Goal: Task Accomplishment & Management: Manage account settings

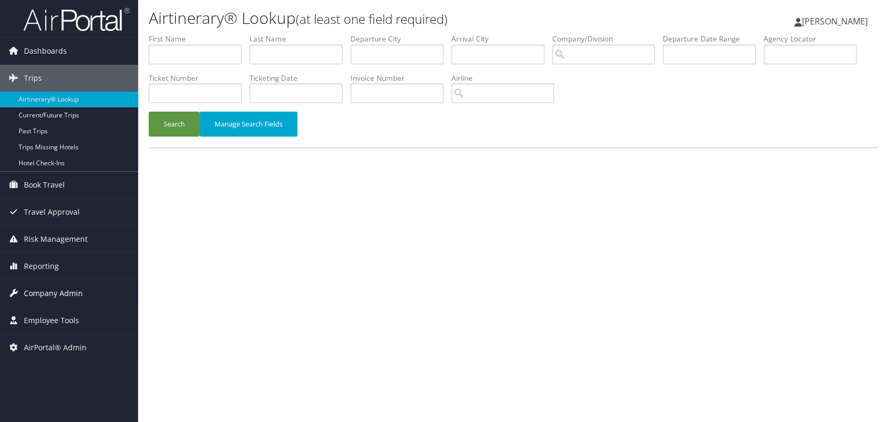
click at [52, 294] on span "Company Admin" at bounding box center [53, 293] width 59 height 27
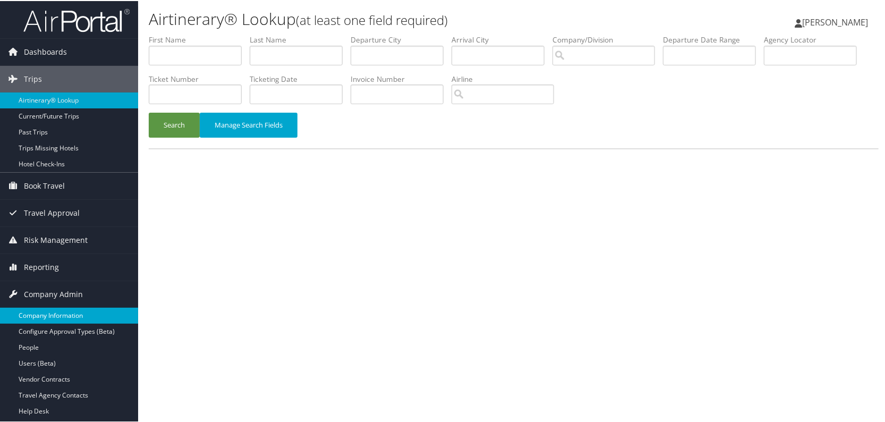
click at [54, 310] on link "Company Information" at bounding box center [69, 314] width 138 height 16
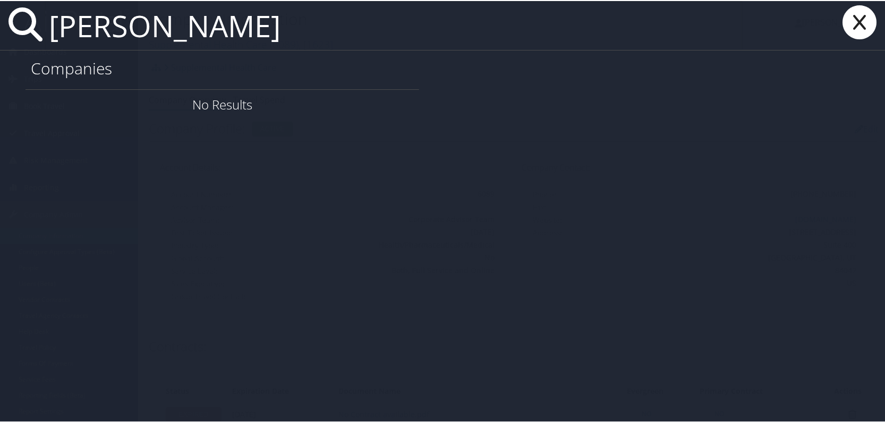
type input "rhonda ramsey"
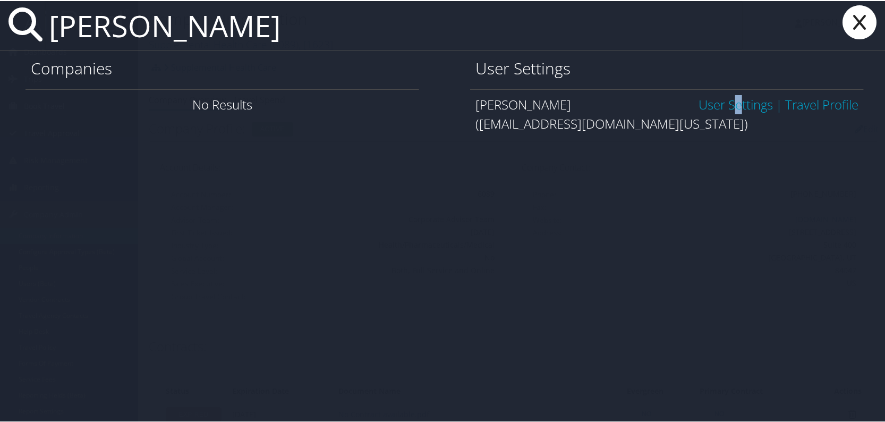
click at [723, 101] on link "User Settings" at bounding box center [736, 104] width 74 height 18
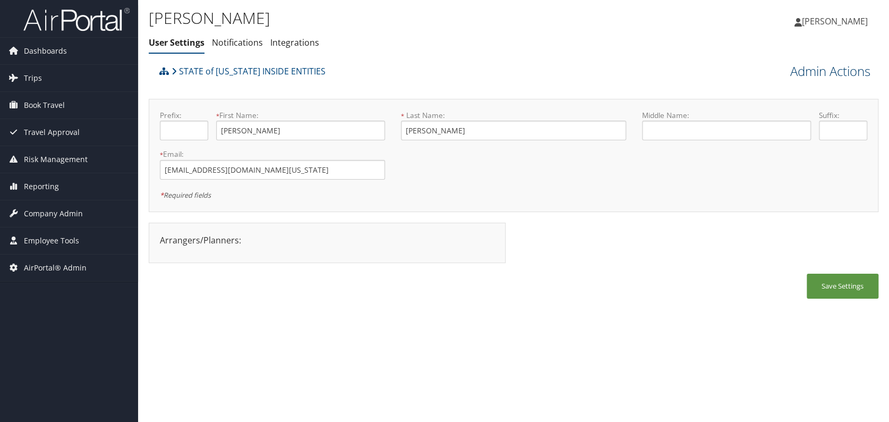
click at [823, 74] on link "Admin Actions" at bounding box center [830, 71] width 80 height 18
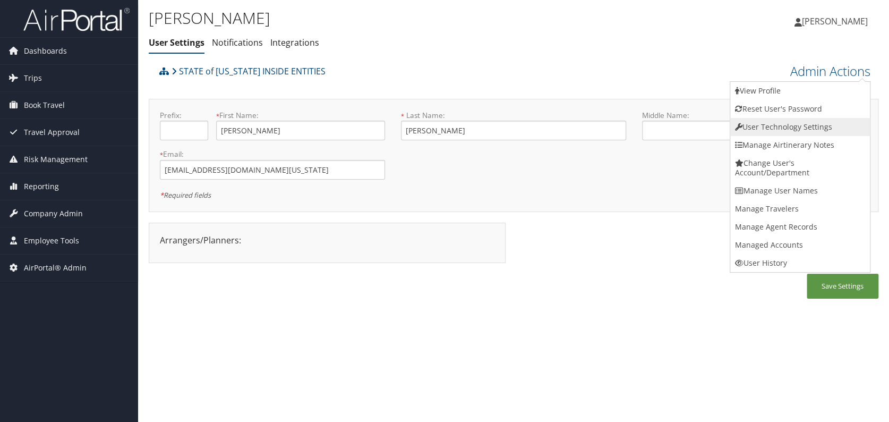
click at [801, 126] on link "User Technology Settings" at bounding box center [800, 127] width 140 height 18
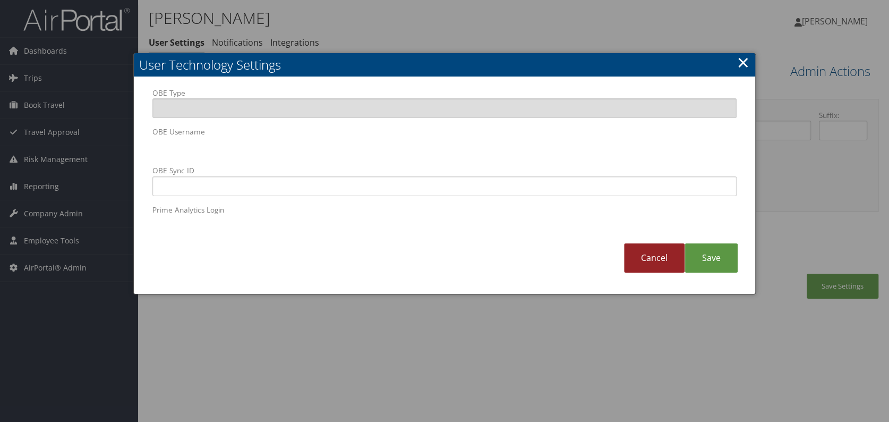
click at [647, 263] on link "Cancel" at bounding box center [654, 257] width 61 height 29
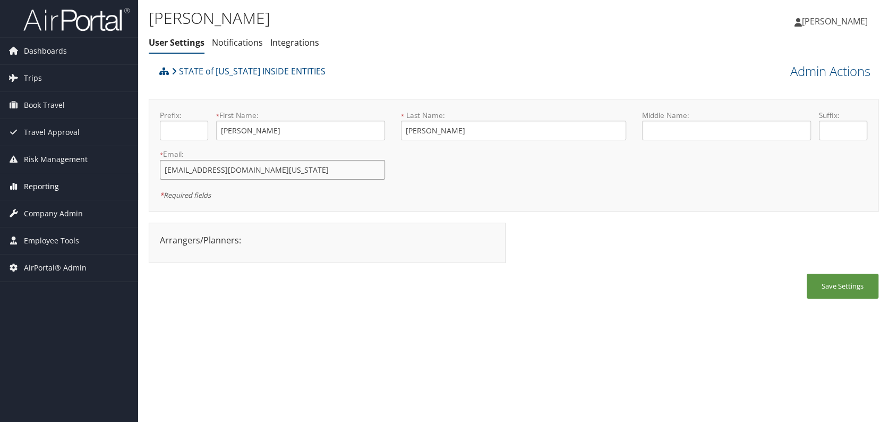
drag, startPoint x: 375, startPoint y: 169, endPoint x: 21, endPoint y: 181, distance: 354.0
click at [21, 181] on div "Dashboards AirPortal 360™ (Manager) AirPortal 360™ (Agent) My Travel Dashboard …" at bounding box center [444, 211] width 889 height 422
paste input "[EMAIL_ADDRESS][DOMAIN_NAME]"
type input "[EMAIL_ADDRESS][DOMAIN_NAME]"
click at [365, 266] on div "Arrangers/Planners: Edit Arrangers & Planners [PERSON_NAME] [PERSON_NAME] [PERS…" at bounding box center [331, 248] width 365 height 51
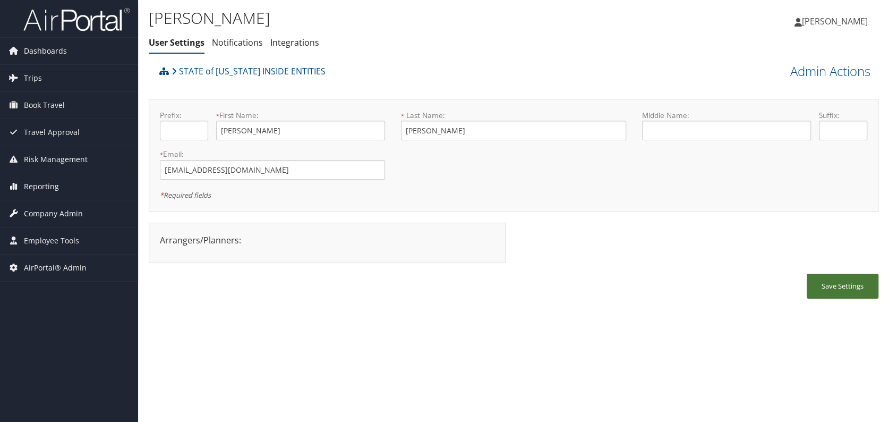
click at [847, 285] on button "Save Settings" at bounding box center [843, 286] width 72 height 25
click at [308, 316] on div "[PERSON_NAME] User Settings Notifications Integrations User Settings Notificati…" at bounding box center [513, 211] width 751 height 422
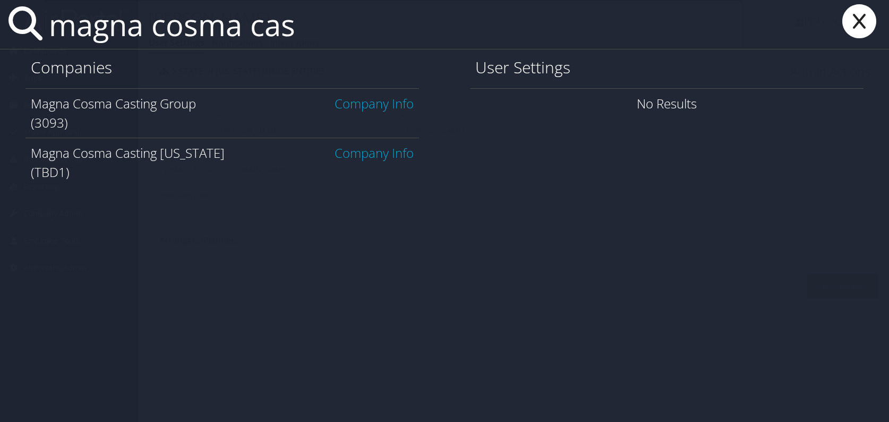
type input "magna cosma cas"
click at [366, 151] on link "Company Info" at bounding box center [374, 153] width 79 height 18
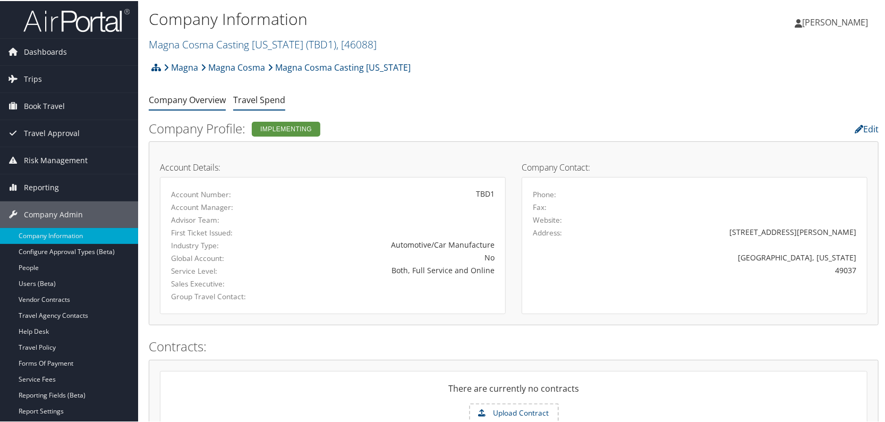
click at [263, 94] on link "Travel Spend" at bounding box center [259, 99] width 52 height 12
